Goal: Find specific page/section: Find specific page/section

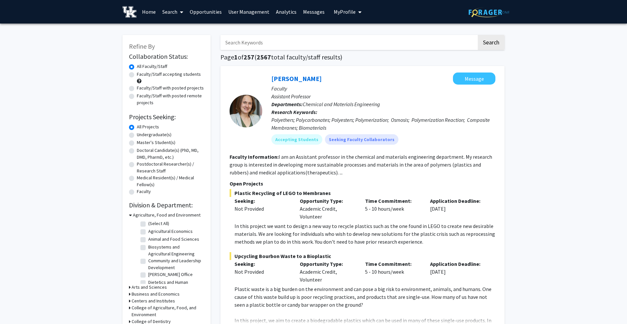
click at [259, 47] on input "Search Keywords" at bounding box center [349, 42] width 257 height 15
type input "paducah"
click at [478, 35] on button "Search" at bounding box center [491, 42] width 27 height 15
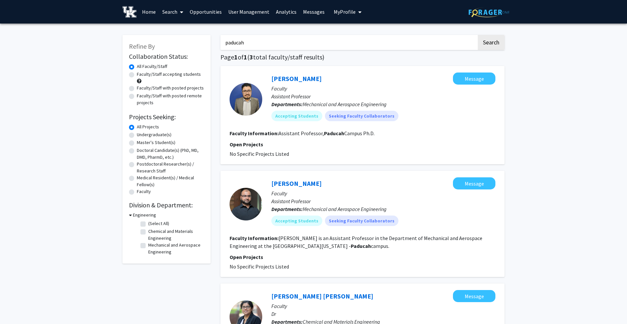
click at [174, 14] on link "Search" at bounding box center [172, 11] width 27 height 23
click at [180, 29] on span "Faculty/Staff" at bounding box center [183, 30] width 48 height 13
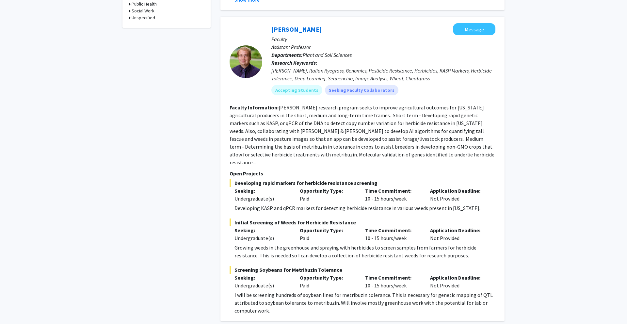
scroll to position [407, 0]
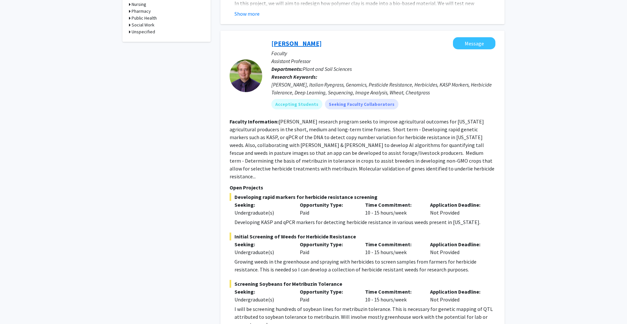
click at [292, 44] on link "[PERSON_NAME]" at bounding box center [297, 43] width 50 height 8
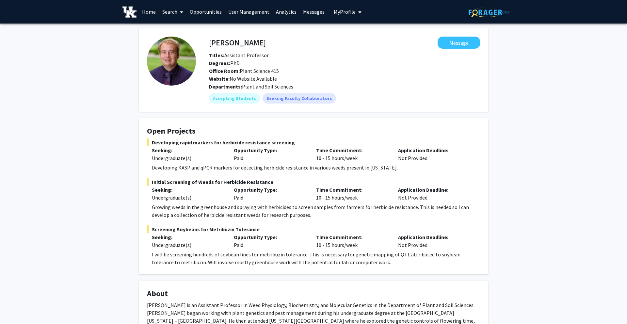
click at [149, 12] on link "Home" at bounding box center [149, 11] width 20 height 23
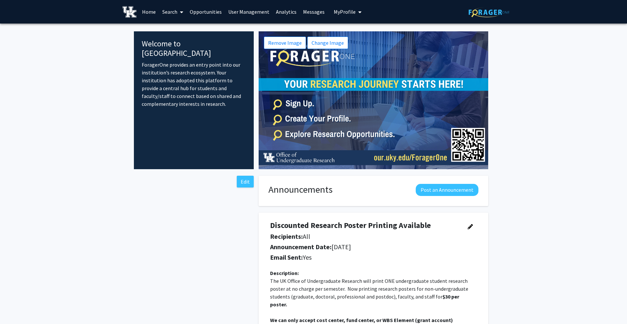
click at [176, 15] on link "Search" at bounding box center [172, 11] width 27 height 23
click at [202, 13] on link "Opportunities" at bounding box center [206, 11] width 39 height 23
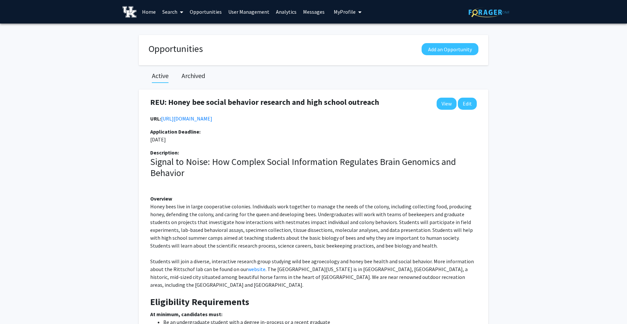
click at [177, 12] on link "Search" at bounding box center [172, 11] width 27 height 23
click at [182, 27] on span "Faculty/Staff" at bounding box center [183, 30] width 48 height 13
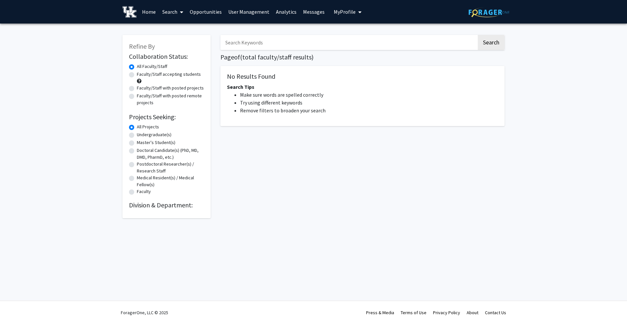
click at [179, 11] on span at bounding box center [180, 12] width 6 height 23
click at [181, 29] on span "Faculty/Staff" at bounding box center [183, 30] width 48 height 13
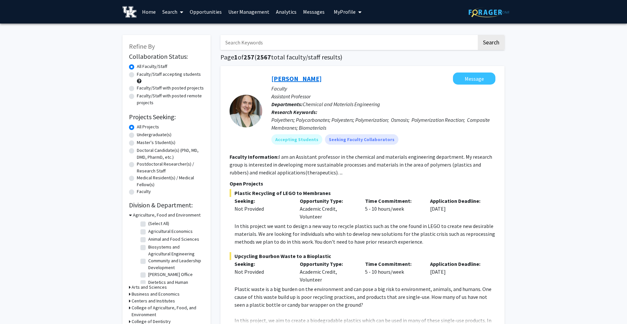
click at [317, 79] on link "[PERSON_NAME]" at bounding box center [297, 79] width 50 height 8
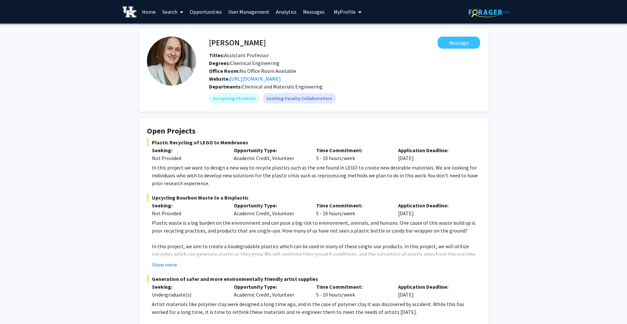
click at [208, 12] on link "Opportunities" at bounding box center [206, 11] width 39 height 23
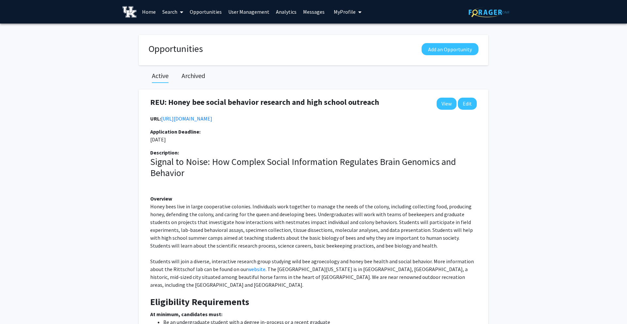
click at [169, 14] on link "Search" at bounding box center [172, 11] width 27 height 23
click at [176, 28] on span "Faculty/Staff" at bounding box center [183, 30] width 48 height 13
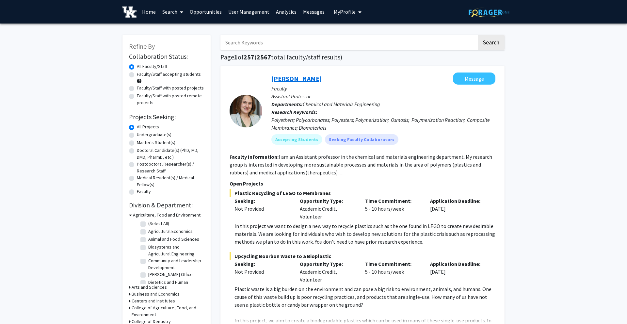
click at [281, 81] on link "[PERSON_NAME]" at bounding box center [297, 79] width 50 height 8
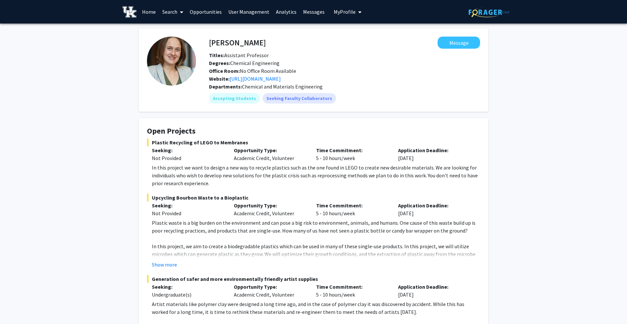
click at [178, 11] on span at bounding box center [180, 12] width 6 height 23
click at [178, 27] on span "Faculty/Staff" at bounding box center [183, 30] width 48 height 13
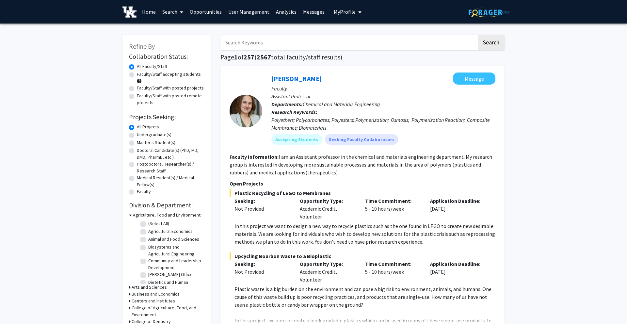
click at [175, 11] on link "Search" at bounding box center [172, 11] width 27 height 23
click at [176, 46] on span "Students" at bounding box center [179, 43] width 40 height 13
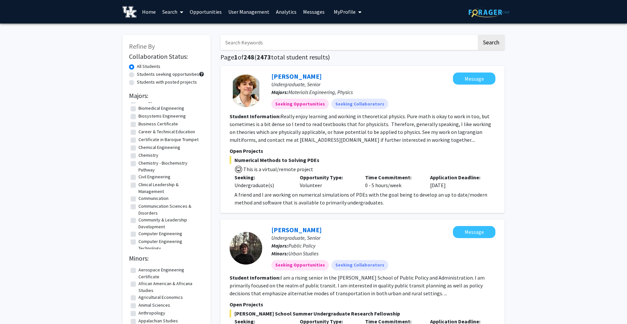
click at [179, 9] on span at bounding box center [180, 12] width 6 height 23
click at [180, 29] on span "Faculty/Staff" at bounding box center [183, 30] width 48 height 13
